Goal: Find specific page/section: Find specific page/section

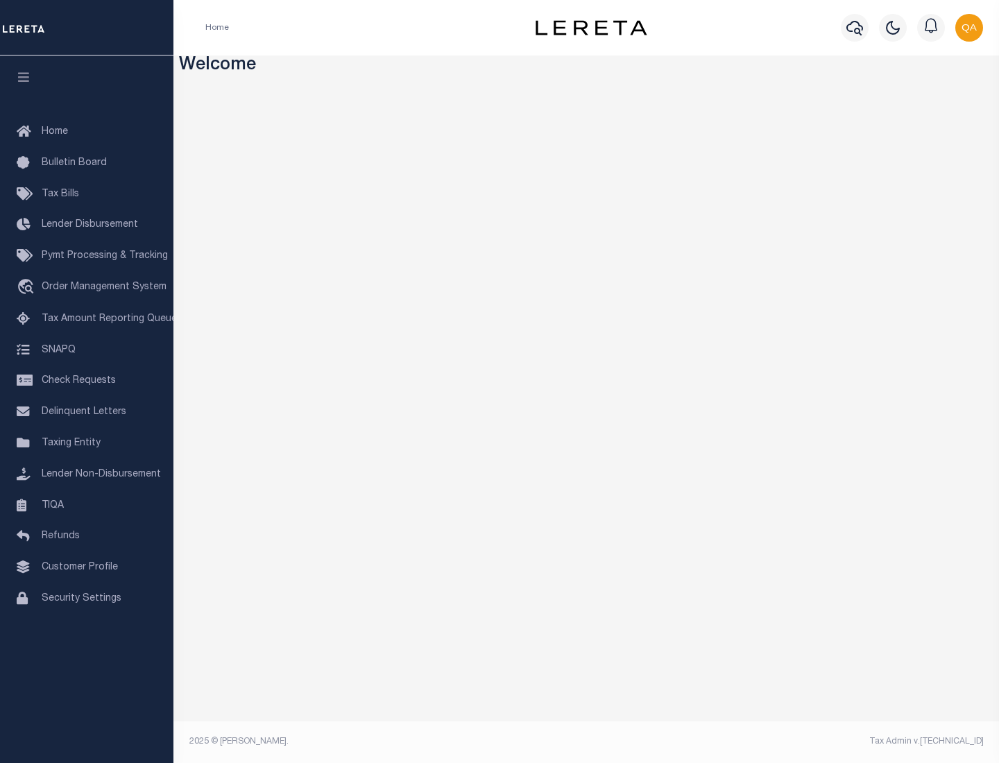
click at [87, 381] on span "Check Requests" at bounding box center [79, 381] width 74 height 10
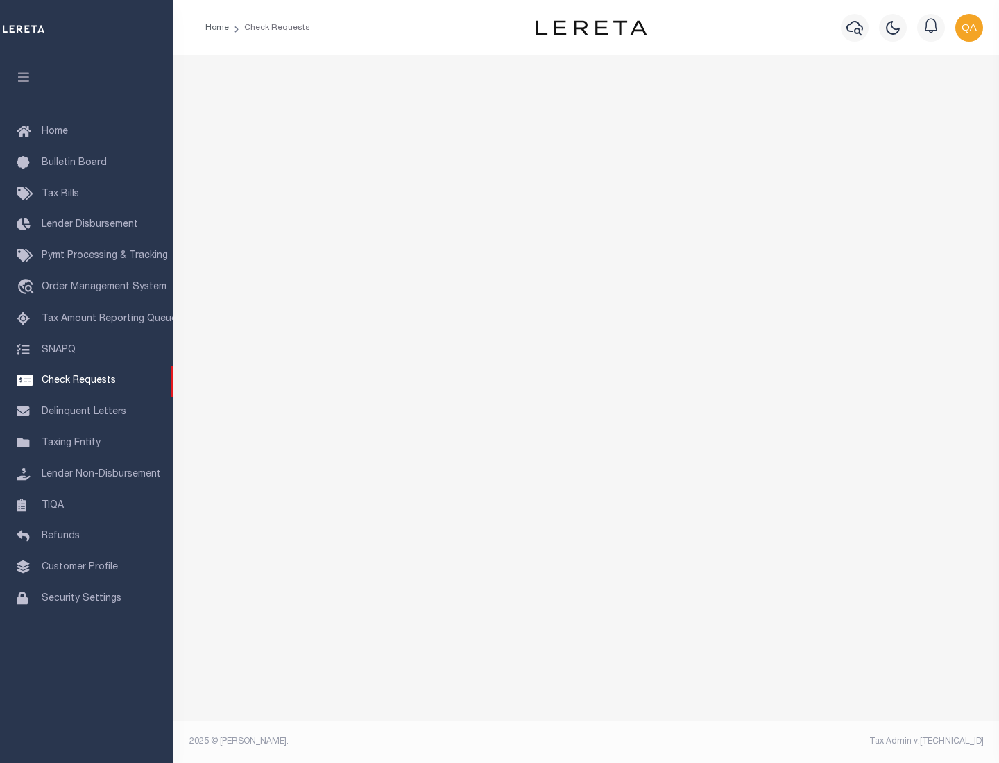
select select "50"
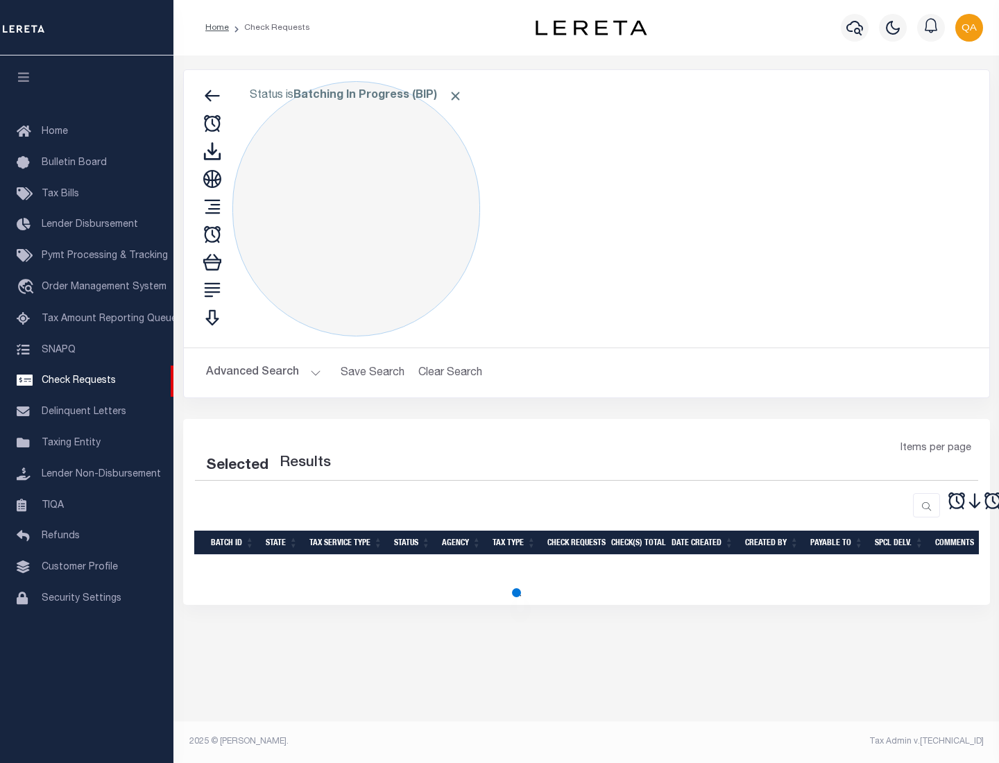
select select "50"
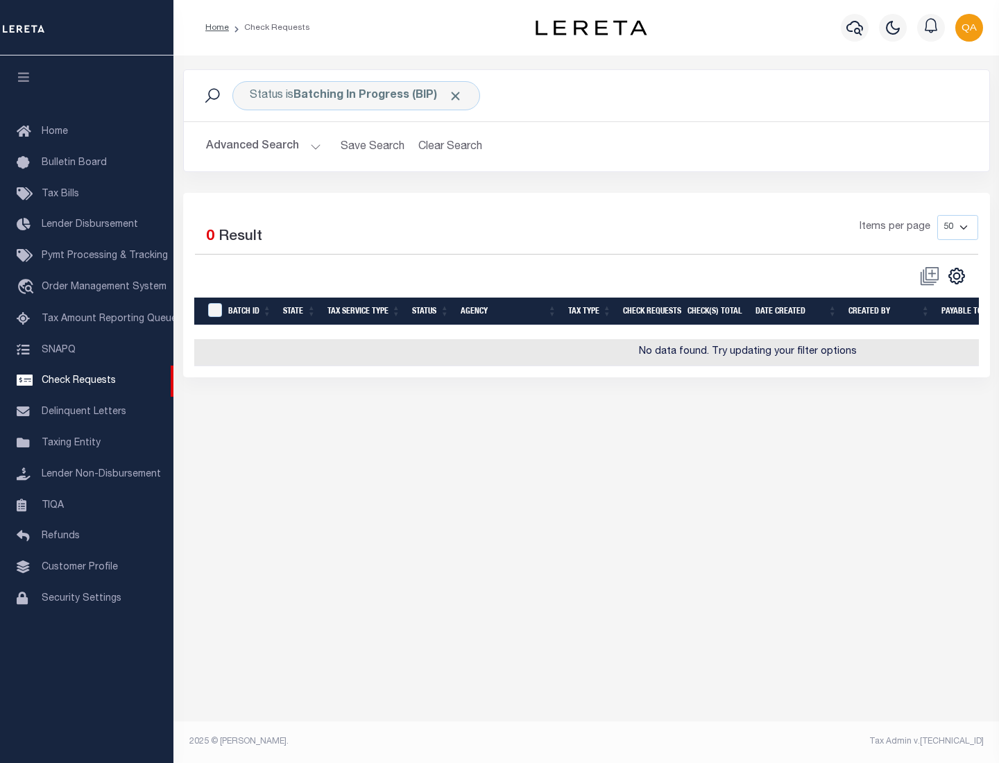
click at [456, 96] on span "Click to Remove" at bounding box center [455, 96] width 15 height 15
